Goal: Task Accomplishment & Management: Manage account settings

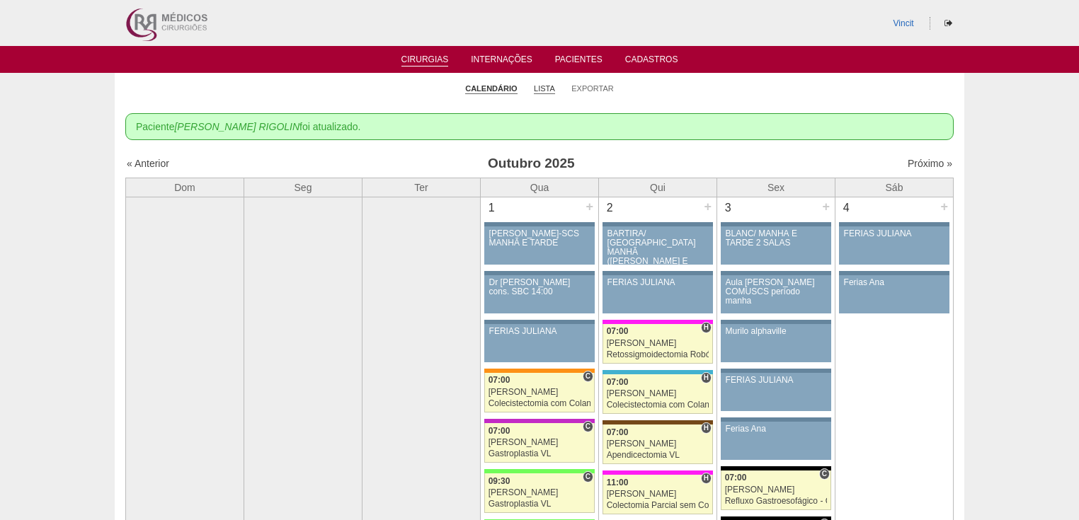
click at [541, 91] on link "Lista" at bounding box center [544, 89] width 21 height 11
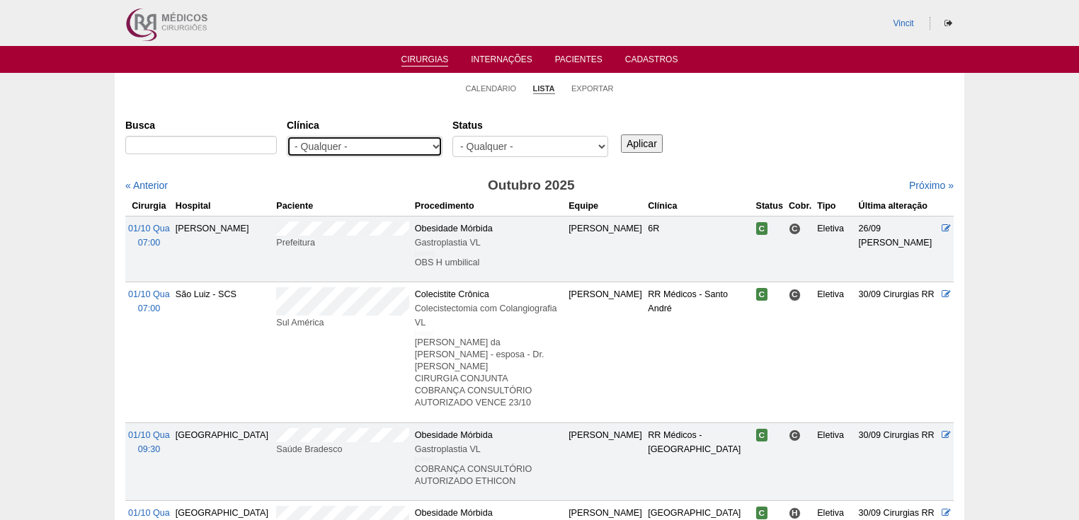
click at [433, 146] on select "- Qualquer - 6R Alphaville Assunção Bartira Brasil Christovão da Gama Cruz Azul…" at bounding box center [365, 146] width 156 height 21
select select "48"
click at [287, 136] on select "- Qualquer - 6R Alphaville Assunção Bartira Brasil Christovão da Gama Cruz Azul…" at bounding box center [365, 146] width 156 height 21
click at [634, 139] on input "Aplicar" at bounding box center [642, 143] width 42 height 18
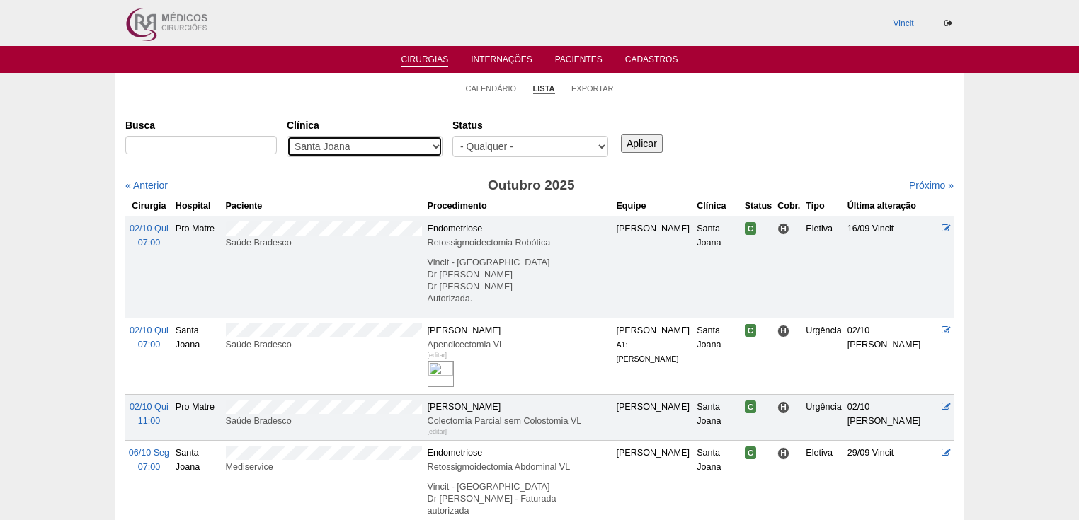
click at [433, 144] on select "- Qualquer - 6R Alphaville Assunção Bartira Brasil Christovão da Gama Cruz Azul…" at bounding box center [365, 146] width 156 height 21
select select "68"
click at [287, 136] on select "- Qualquer - 6R Alphaville Assunção Bartira Brasil Christovão da Gama Cruz Azul…" at bounding box center [365, 146] width 156 height 21
click at [643, 145] on input "Aplicar" at bounding box center [642, 143] width 42 height 18
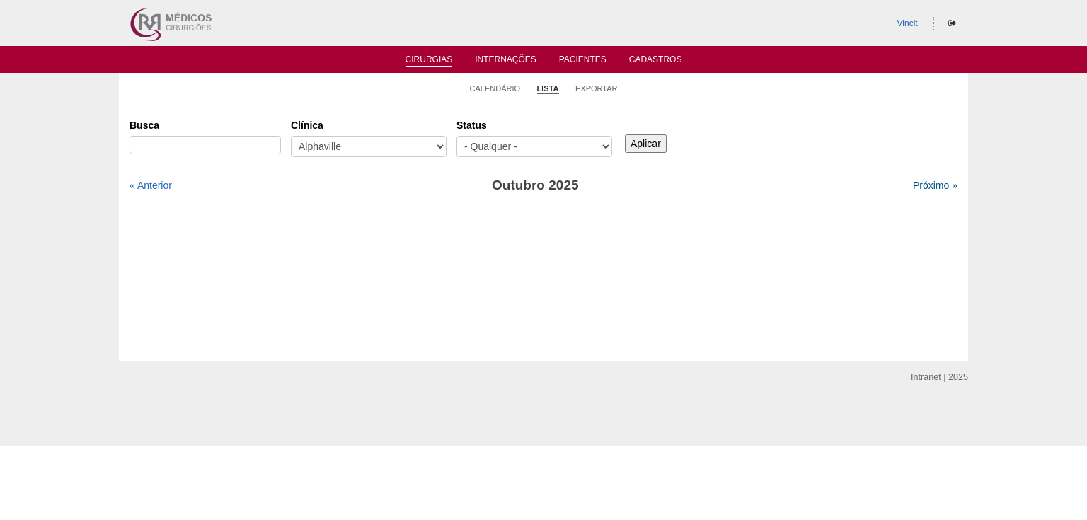
click at [921, 188] on link "Próximo »" at bounding box center [935, 185] width 45 height 11
click at [156, 184] on link "« Anterior" at bounding box center [151, 185] width 42 height 11
click at [440, 144] on select "- Qualquer - 6R Alphaville Assunção Bartira Brasil Christovão da Gama Cruz Azul…" at bounding box center [369, 146] width 156 height 21
select select "23"
click at [291, 136] on select "- Qualquer - 6R Alphaville Assunção Bartira Brasil Christovão da Gama Cruz Azul…" at bounding box center [369, 146] width 156 height 21
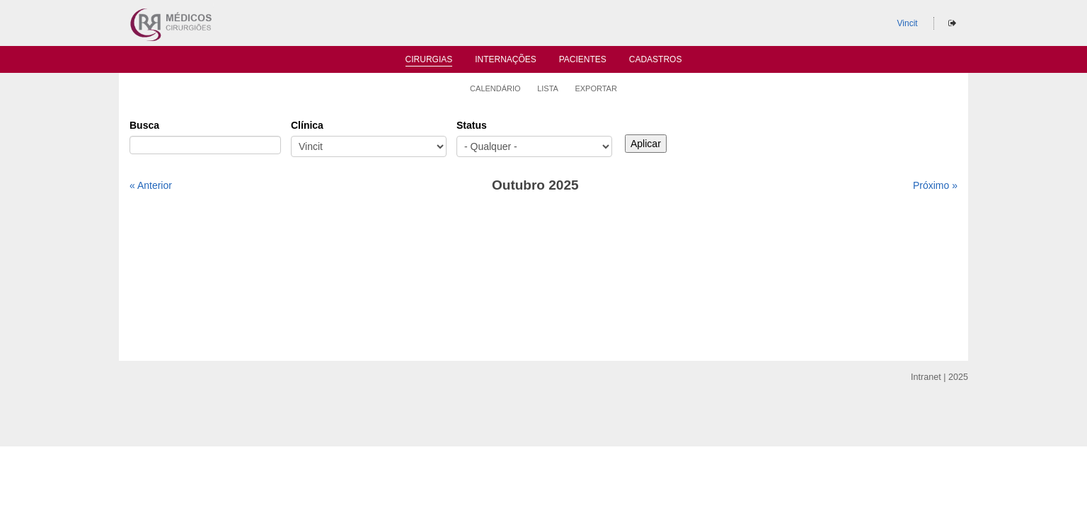
click at [637, 142] on input "Aplicar" at bounding box center [646, 143] width 42 height 18
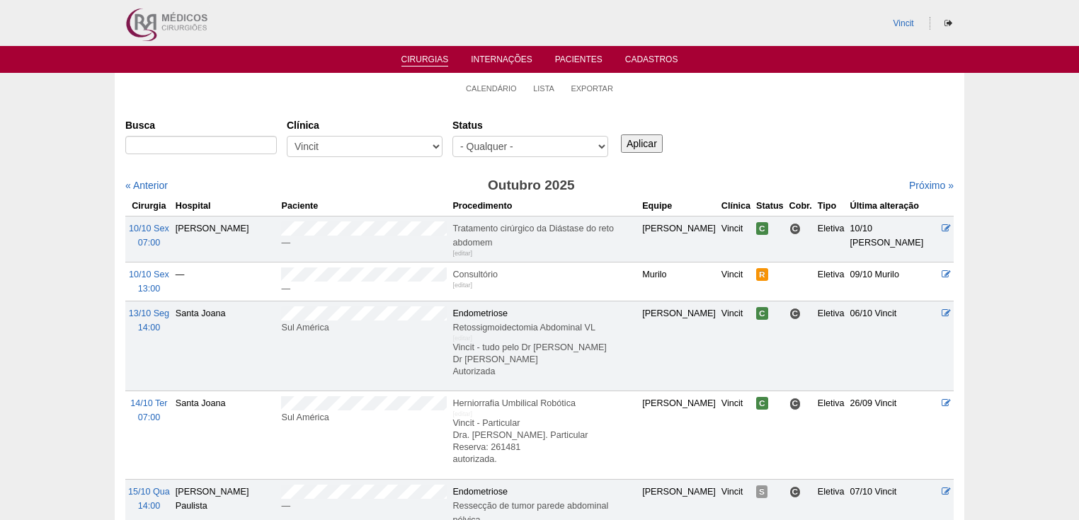
click at [345, 132] on label "Clínica" at bounding box center [365, 125] width 156 height 14
click at [345, 136] on select "- Qualquer - 6R Alphaville Assunção Bartira Brasil Christovão da Gama Cruz Azul…" at bounding box center [365, 146] width 156 height 21
click at [350, 144] on select "- Qualquer - 6R Alphaville Assunção Bartira Brasil Christovão da Gama Cruz Azul…" at bounding box center [365, 146] width 156 height 21
select select "68"
click at [287, 136] on select "- Qualquer - 6R Alphaville Assunção Bartira Brasil Christovão da Gama Cruz Azul…" at bounding box center [365, 146] width 156 height 21
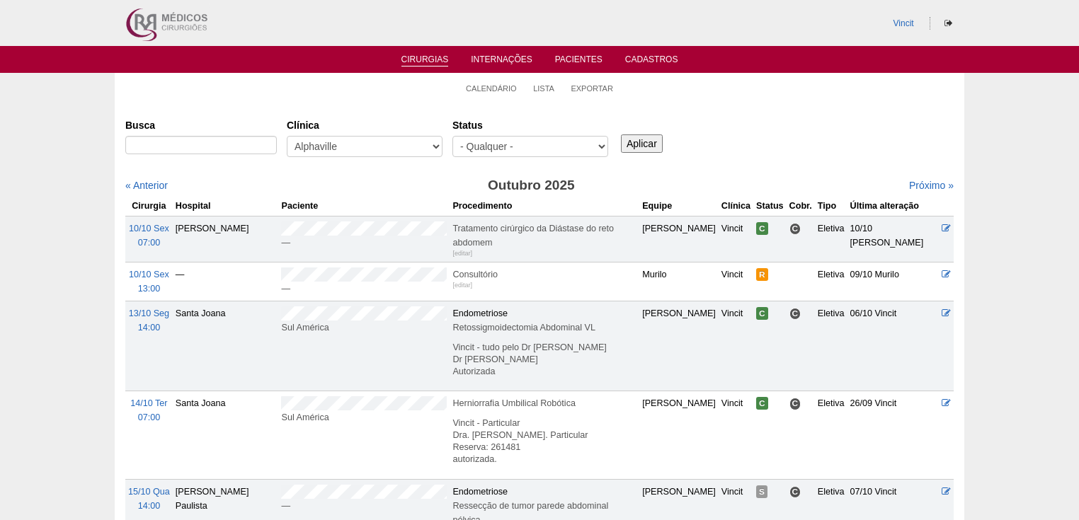
click at [642, 138] on input "Aplicar" at bounding box center [642, 143] width 42 height 18
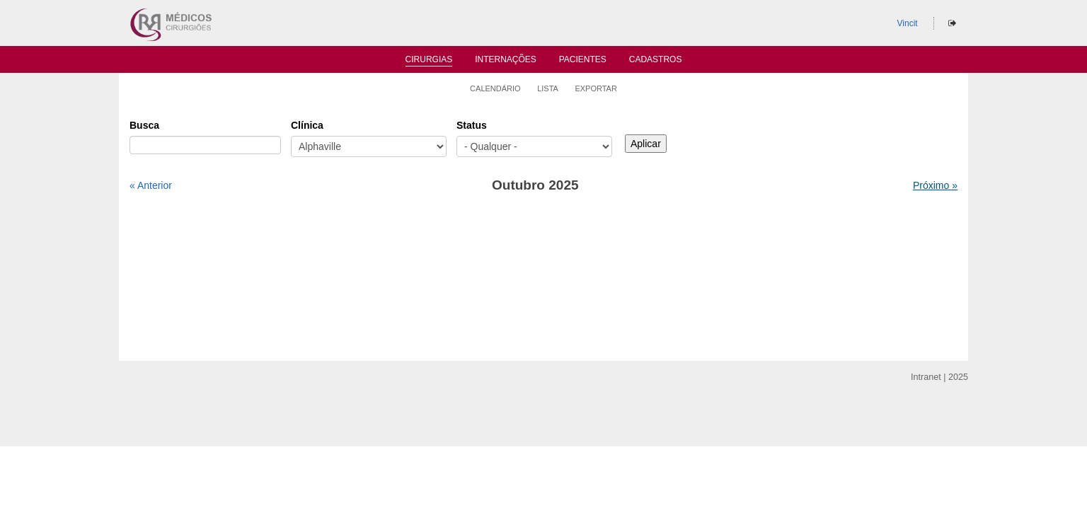
click at [922, 187] on link "Próximo »" at bounding box center [935, 185] width 45 height 11
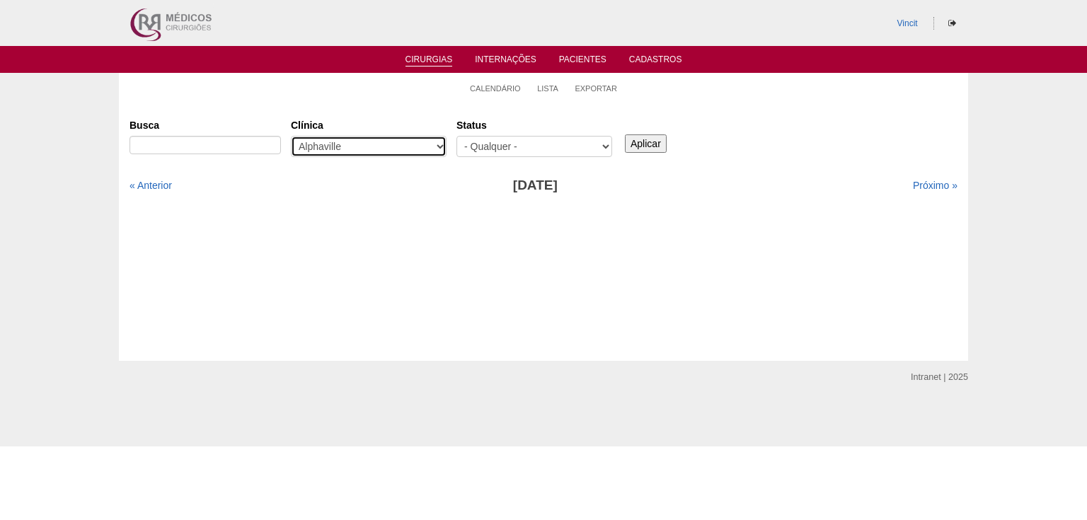
click at [435, 145] on select "- Qualquer - 6R Alphaville Assunção Bartira Brasil Christovão da Gama Cruz Azul…" at bounding box center [369, 146] width 156 height 21
select select "23"
click at [291, 136] on select "- Qualquer - 6R Alphaville Assunção Bartira Brasil Christovão da Gama Cruz Azul…" at bounding box center [369, 146] width 156 height 21
click at [646, 139] on input "Aplicar" at bounding box center [646, 143] width 42 height 18
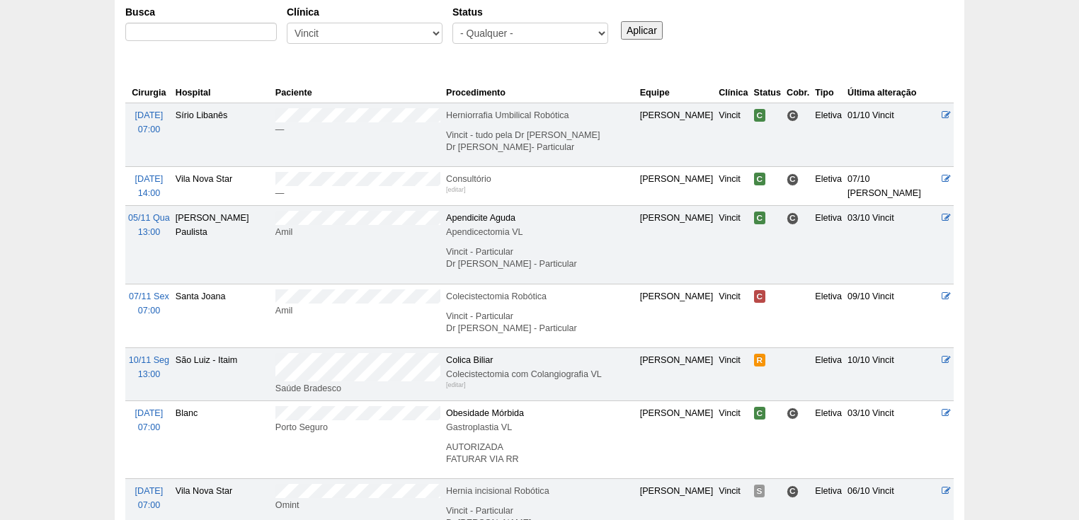
scroll to position [170, 0]
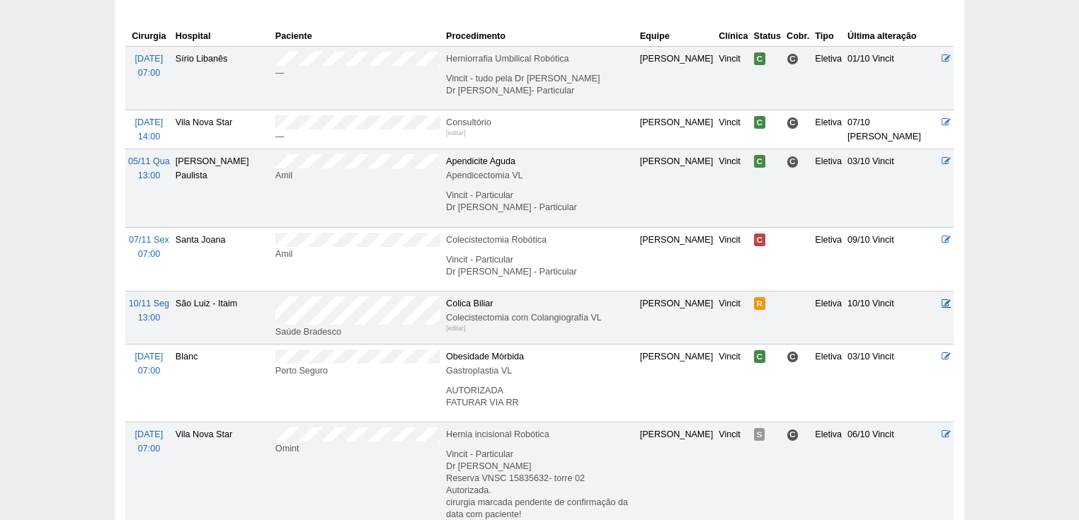
click at [946, 299] on icon at bounding box center [945, 303] width 9 height 9
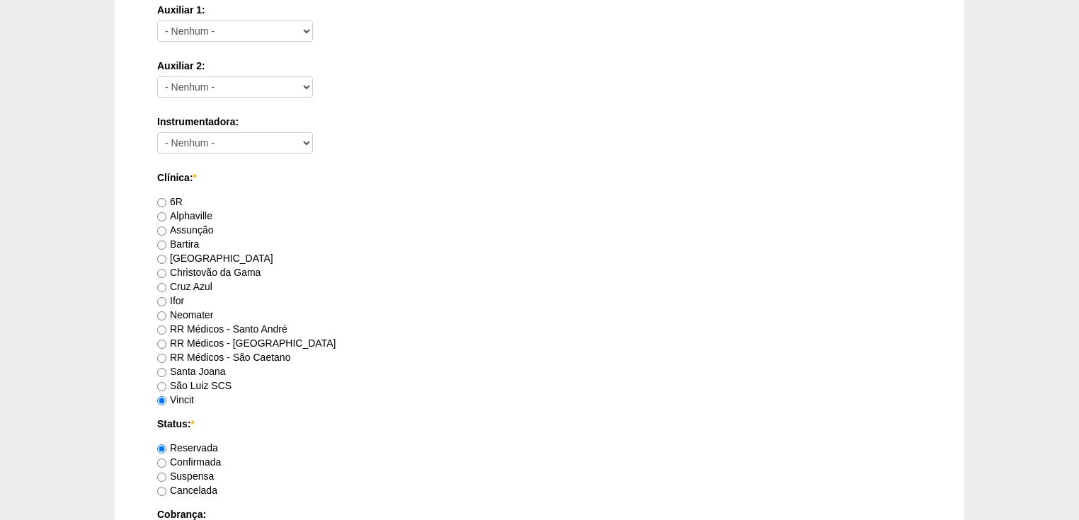
scroll to position [849, 0]
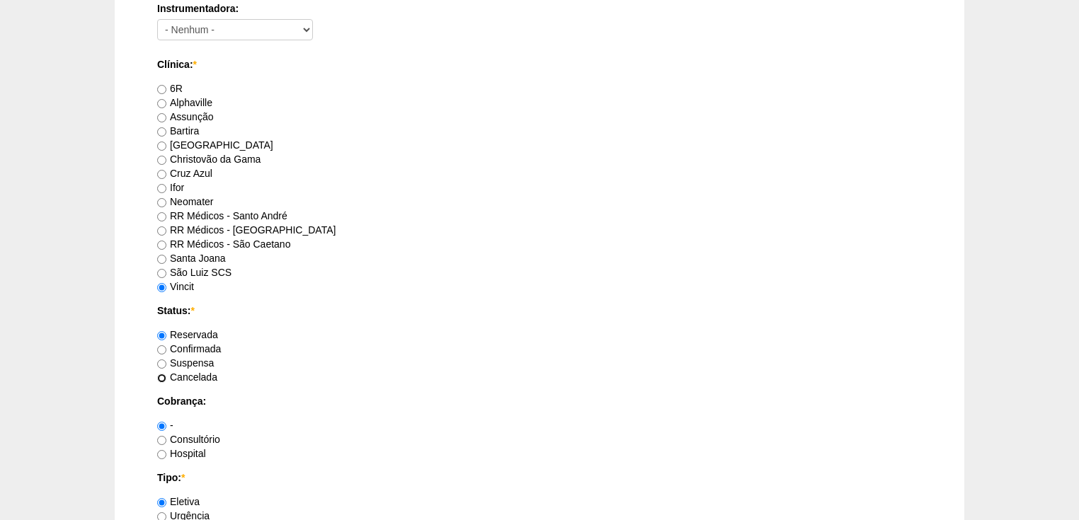
click at [161, 379] on input "Cancelada" at bounding box center [161, 378] width 9 height 9
radio input "true"
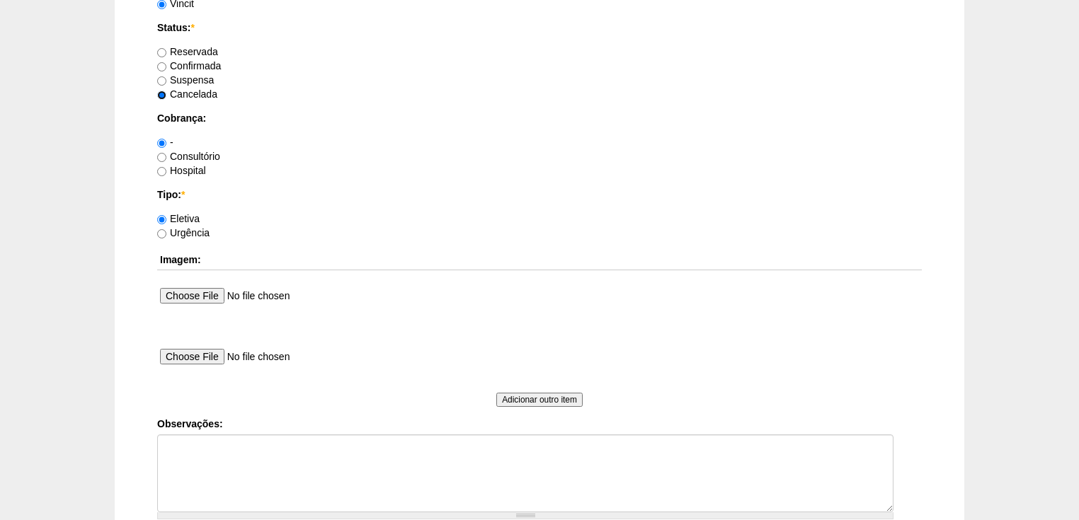
scroll to position [1301, 0]
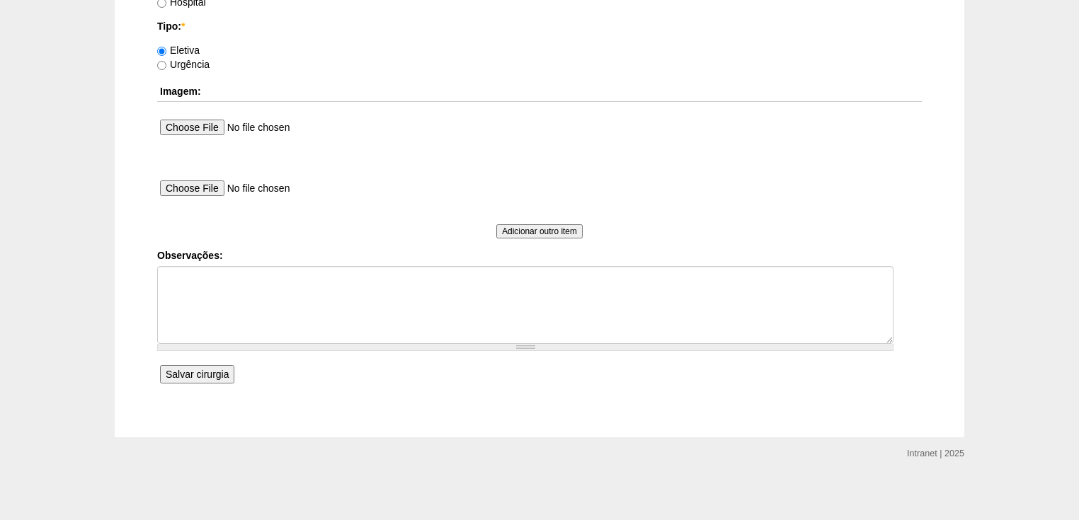
click at [207, 369] on input "Salvar cirurgia" at bounding box center [197, 374] width 74 height 18
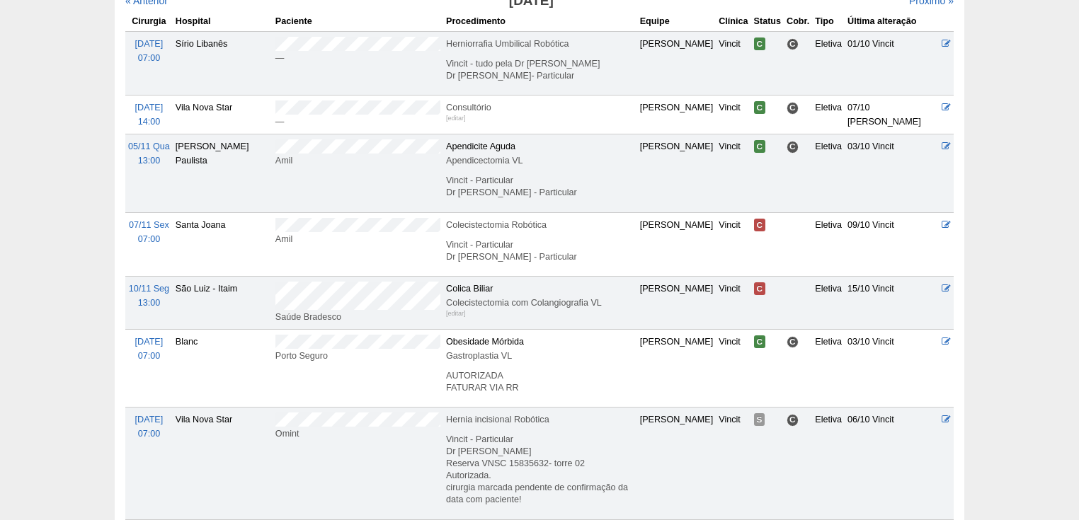
scroll to position [170, 0]
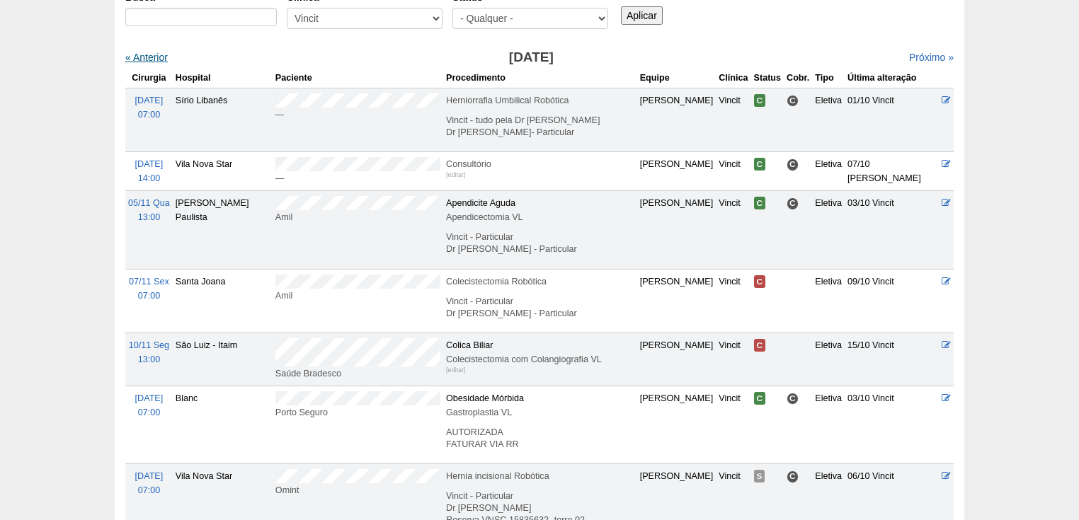
click at [159, 56] on link "« Anterior" at bounding box center [146, 57] width 42 height 11
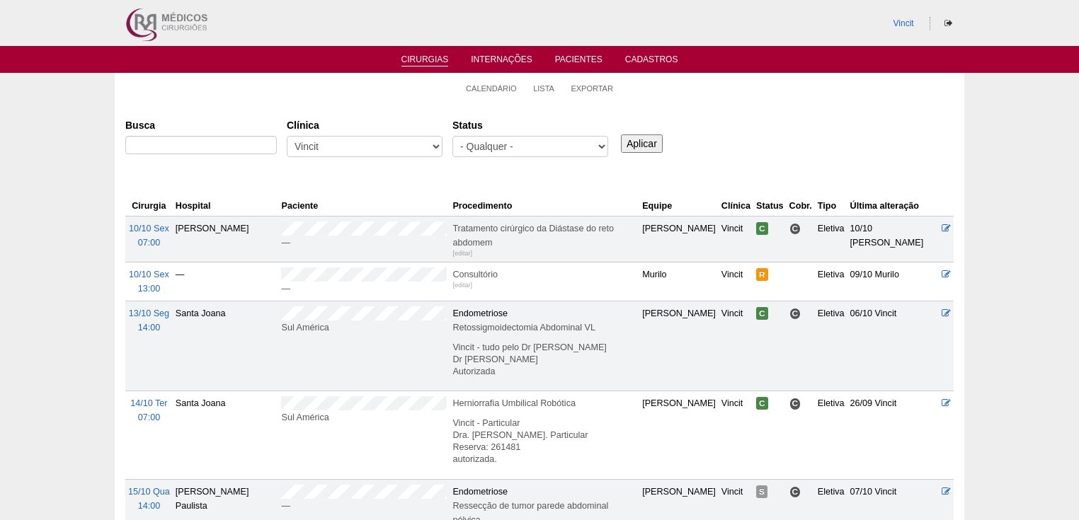
click at [944, 184] on div "« Anterior [DATE] Próximo »" at bounding box center [539, 187] width 828 height 18
click at [150, 184] on link "« Anterior" at bounding box center [146, 185] width 42 height 11
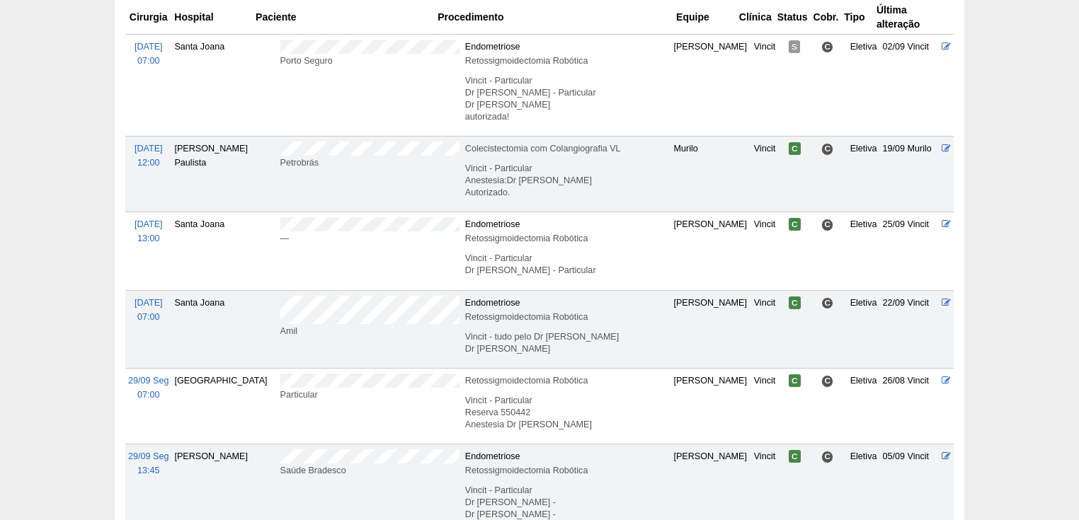
scroll to position [1359, 0]
